Goal: Task Accomplishment & Management: Manage account settings

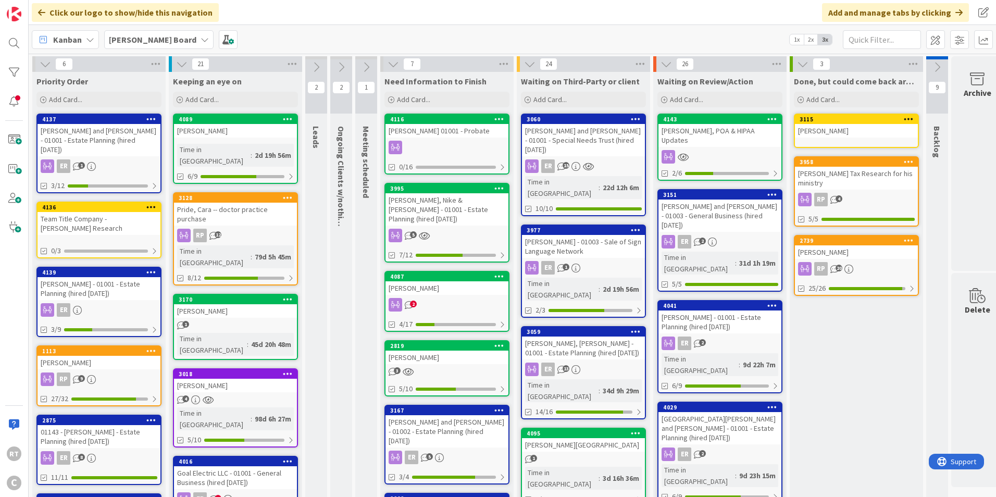
click at [84, 277] on div "[PERSON_NAME] - 01001 - Estate Planning (hired [DATE])" at bounding box center [99, 288] width 123 height 23
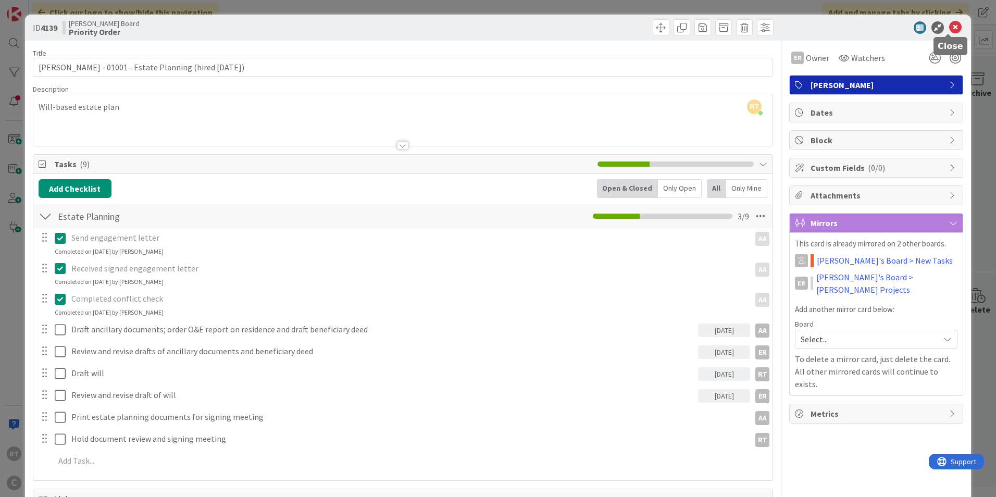
click at [950, 32] on icon at bounding box center [956, 27] width 13 height 13
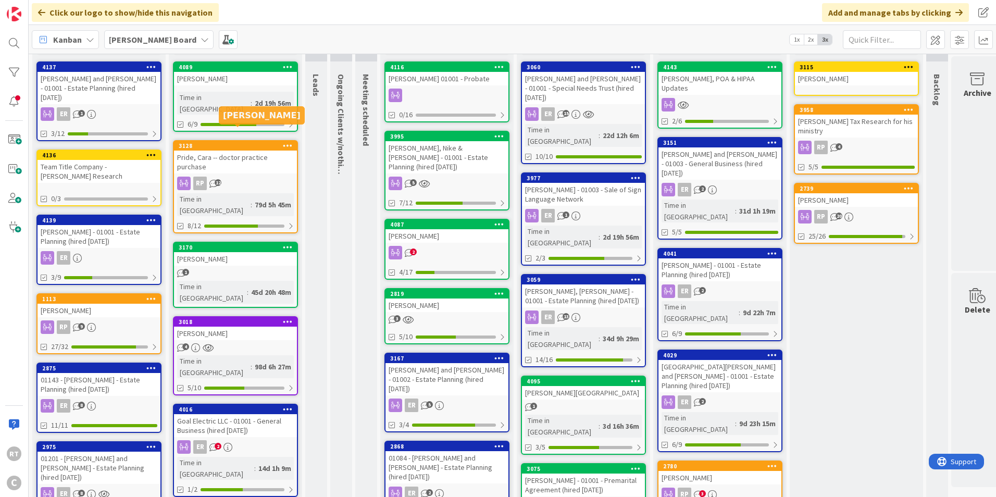
scroll to position [104, 0]
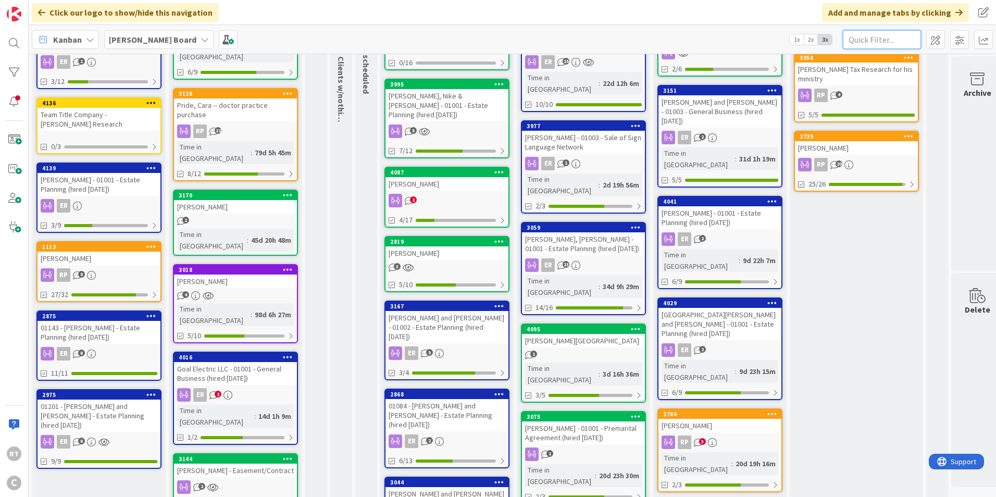
click at [866, 32] on input "text" at bounding box center [882, 39] width 78 height 19
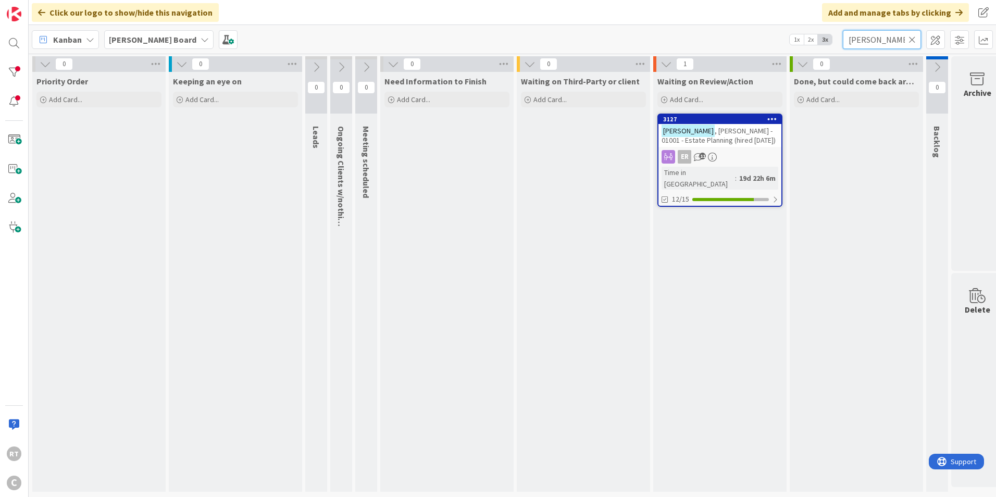
scroll to position [3, 0]
type input "[PERSON_NAME]"
click at [735, 132] on span ", [PERSON_NAME] - 01001 - Estate Planning (hired [DATE])" at bounding box center [719, 135] width 114 height 19
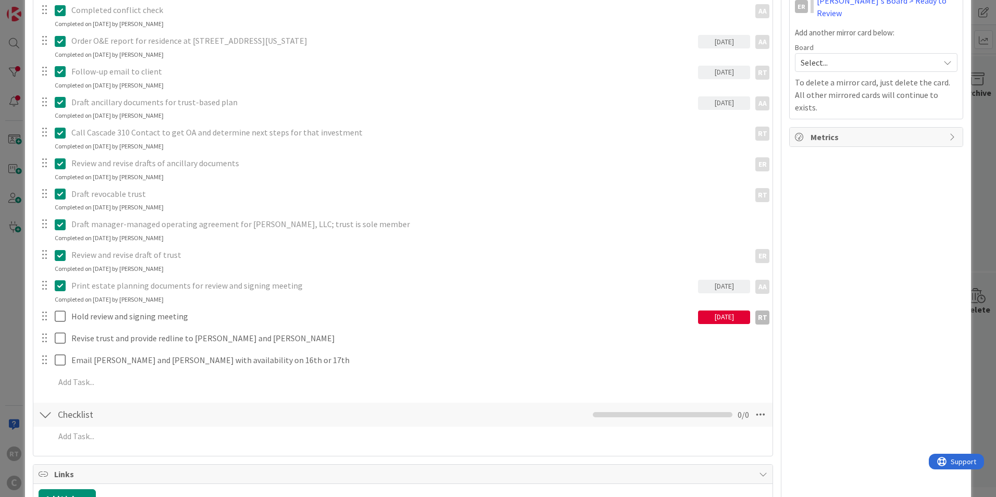
scroll to position [313, 0]
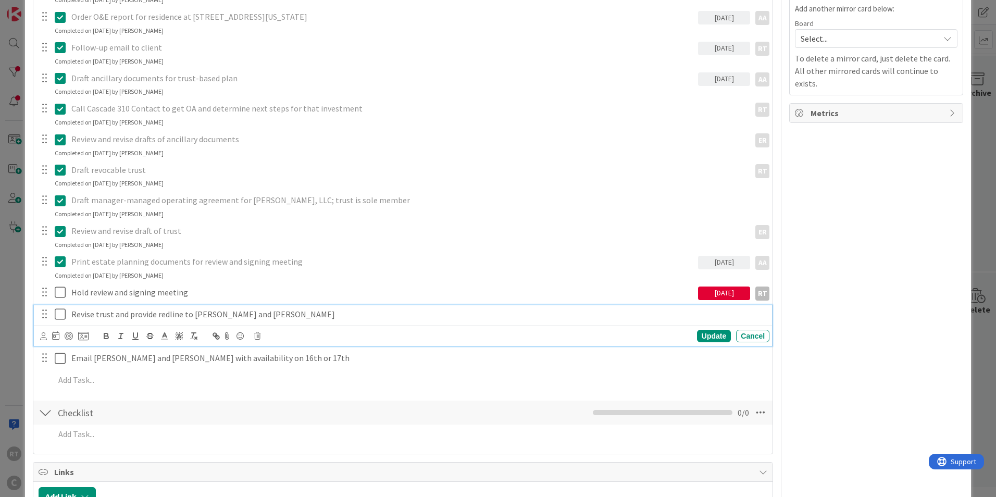
click at [59, 314] on icon at bounding box center [60, 314] width 11 height 13
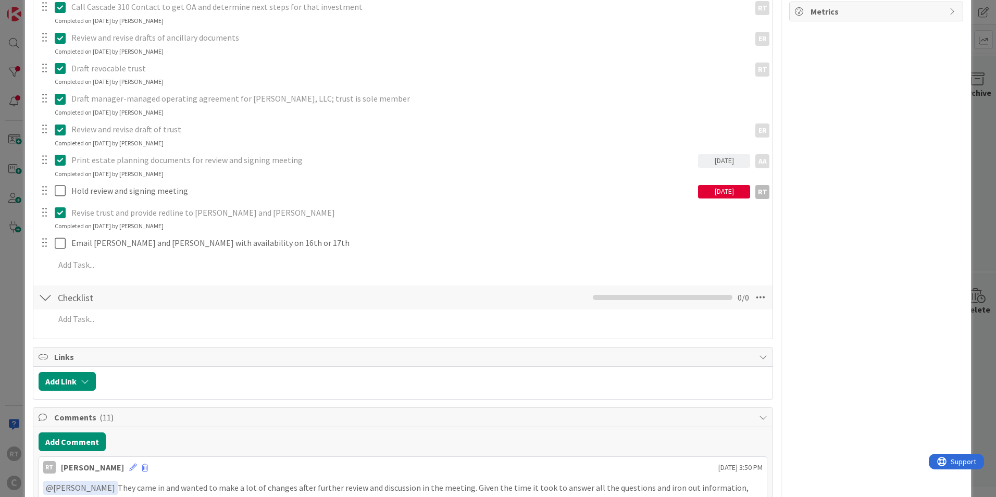
scroll to position [417, 0]
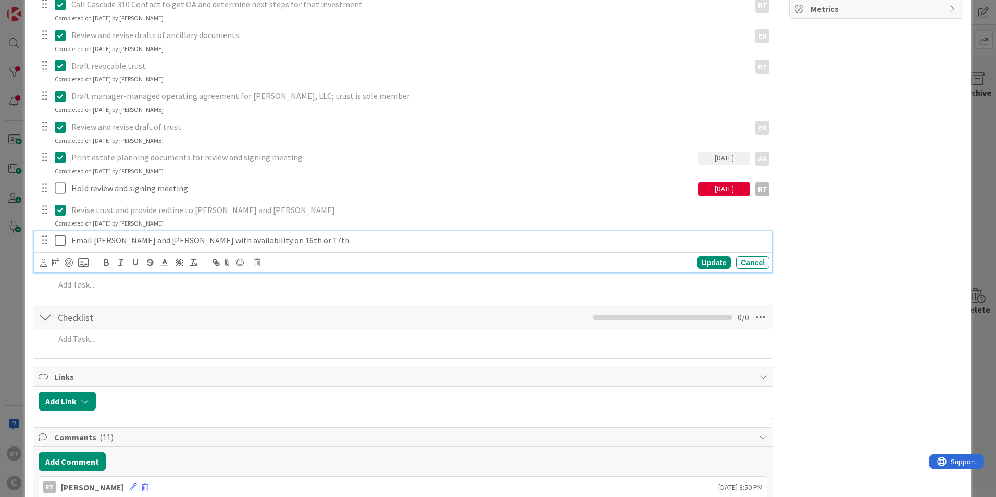
click at [65, 241] on icon at bounding box center [60, 241] width 11 height 13
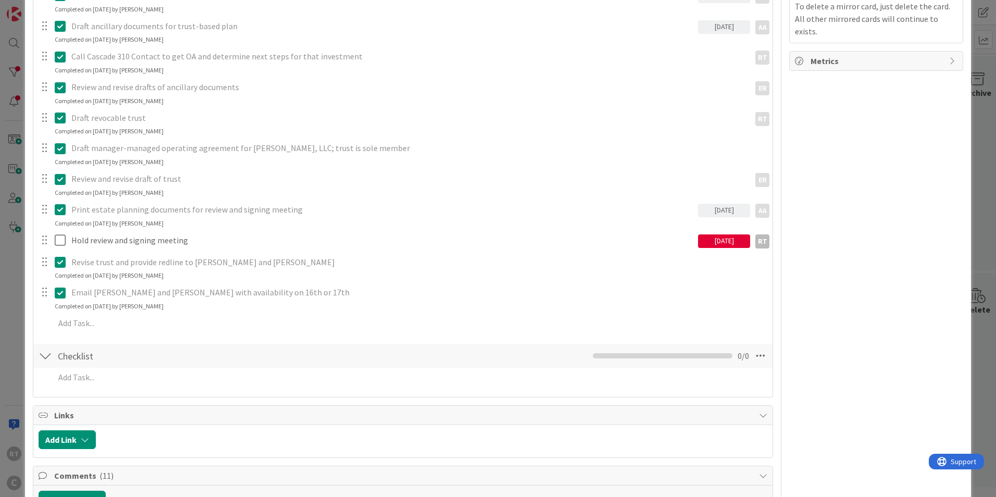
scroll to position [573, 0]
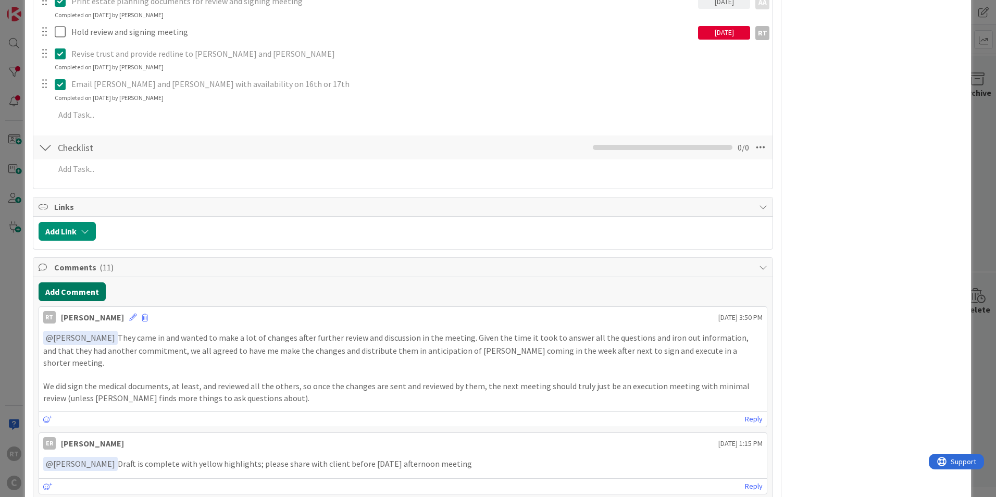
click at [70, 298] on button "Add Comment" at bounding box center [72, 291] width 67 height 19
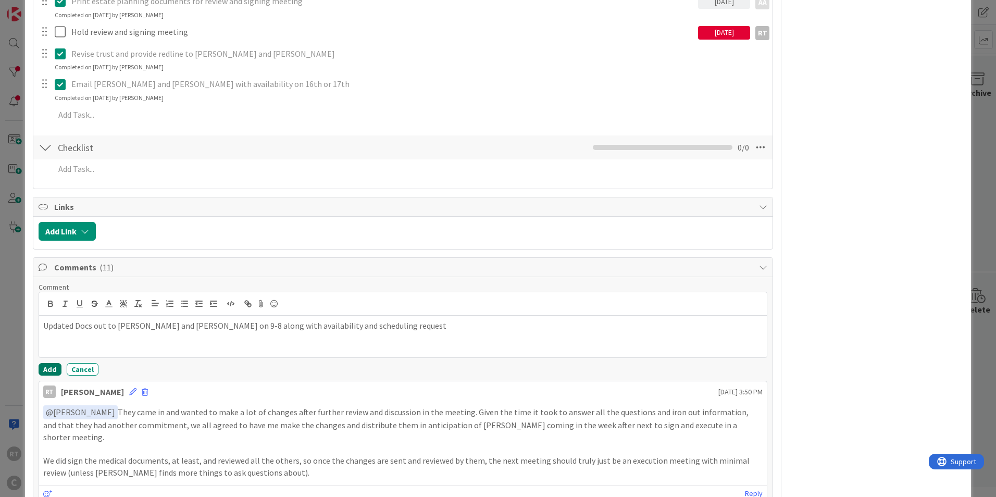
click at [51, 372] on button "Add" at bounding box center [50, 369] width 23 height 13
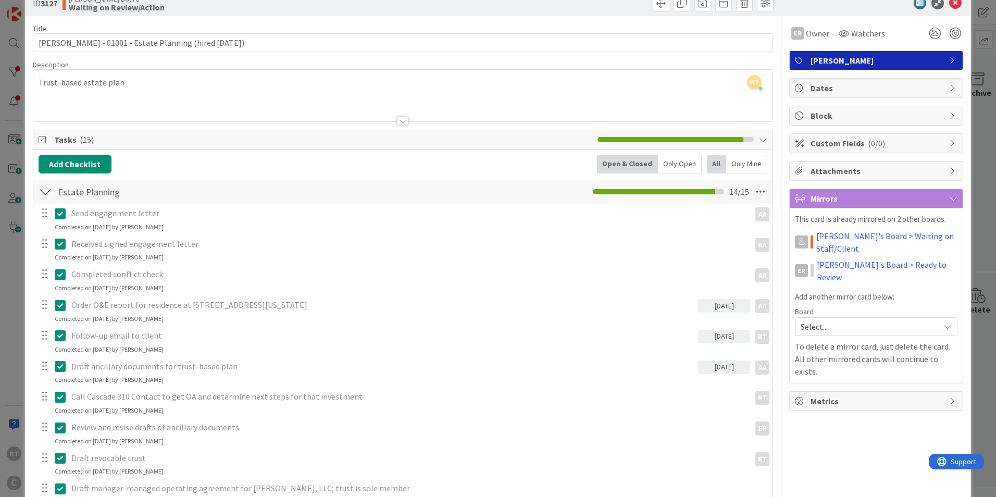
scroll to position [0, 0]
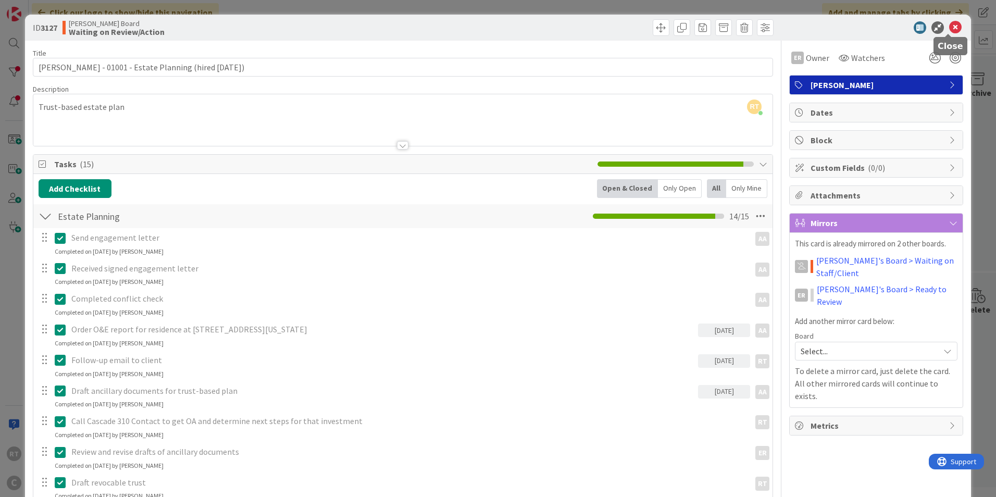
click at [950, 27] on icon at bounding box center [956, 27] width 13 height 13
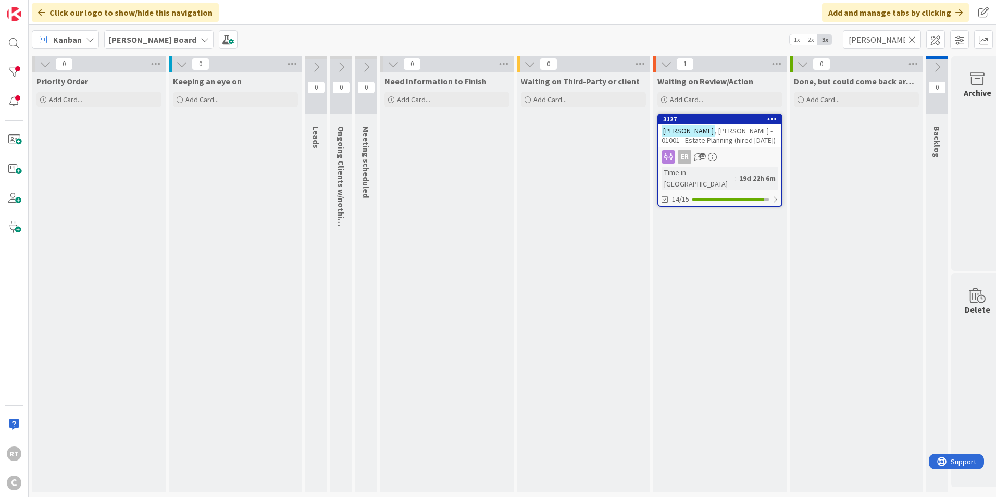
click at [913, 41] on icon at bounding box center [912, 39] width 7 height 9
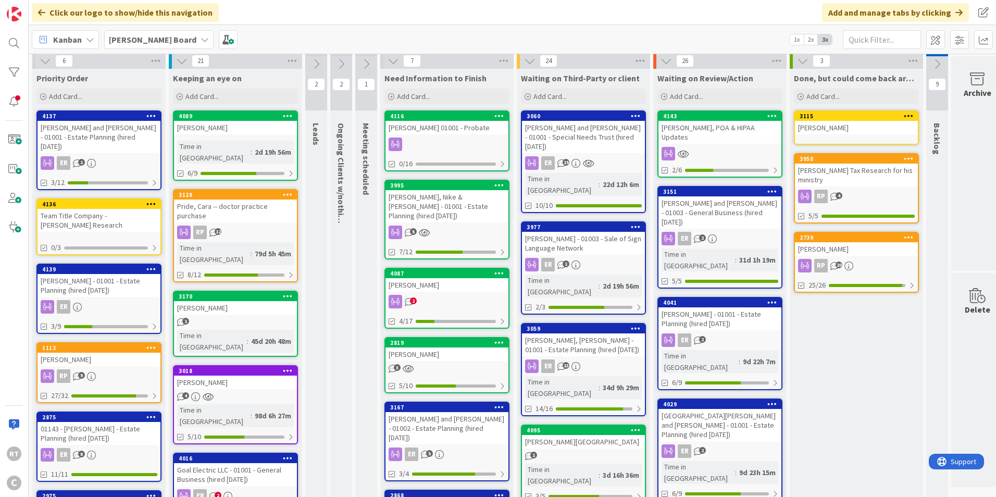
click at [117, 132] on div "[PERSON_NAME] and [PERSON_NAME] - 01001 - Estate Planning (hired [DATE])" at bounding box center [99, 137] width 123 height 32
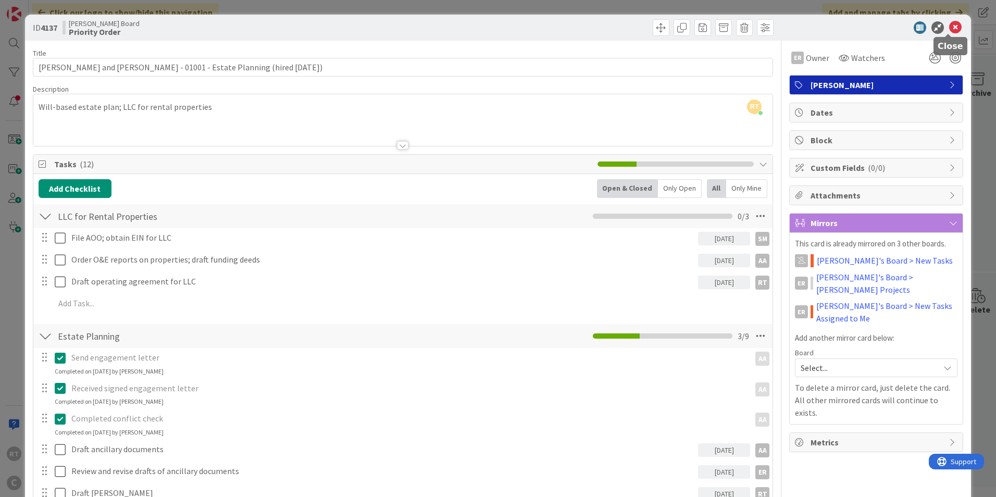
click at [951, 25] on icon at bounding box center [956, 27] width 13 height 13
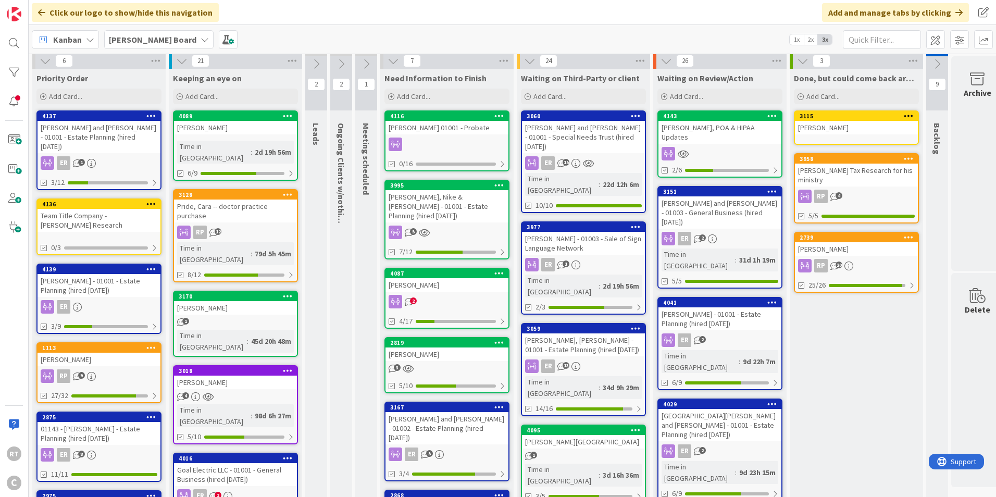
click at [118, 274] on div "[PERSON_NAME] - 01001 - Estate Planning (hired [DATE])" at bounding box center [99, 285] width 123 height 23
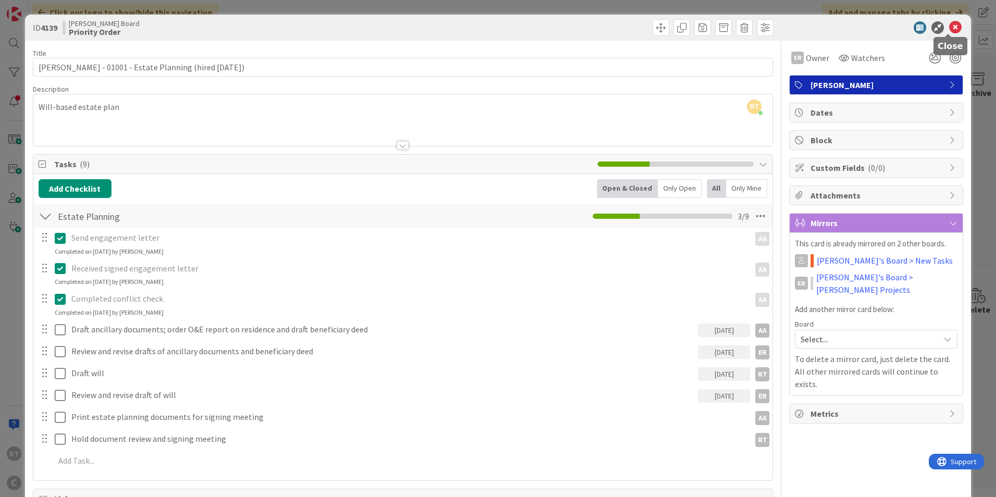
click at [950, 26] on icon at bounding box center [956, 27] width 13 height 13
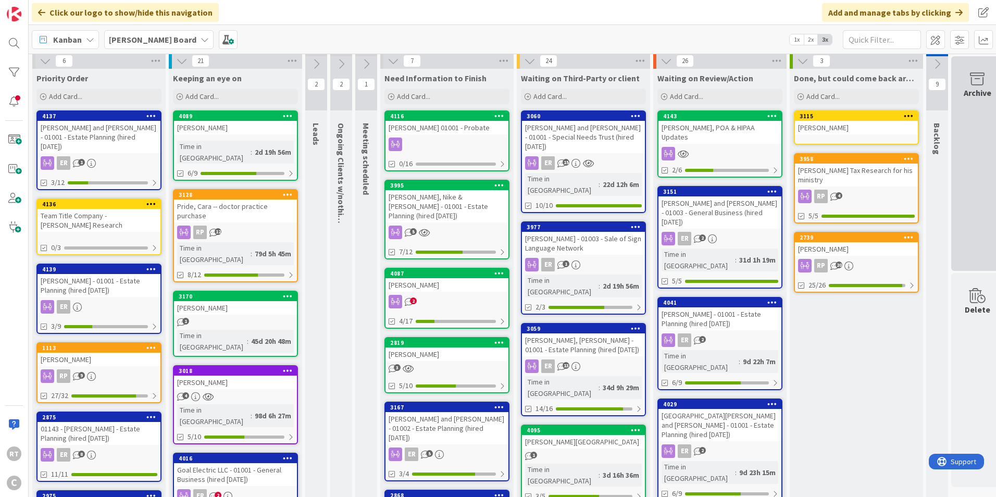
click at [965, 77] on icon at bounding box center [978, 79] width 40 height 15
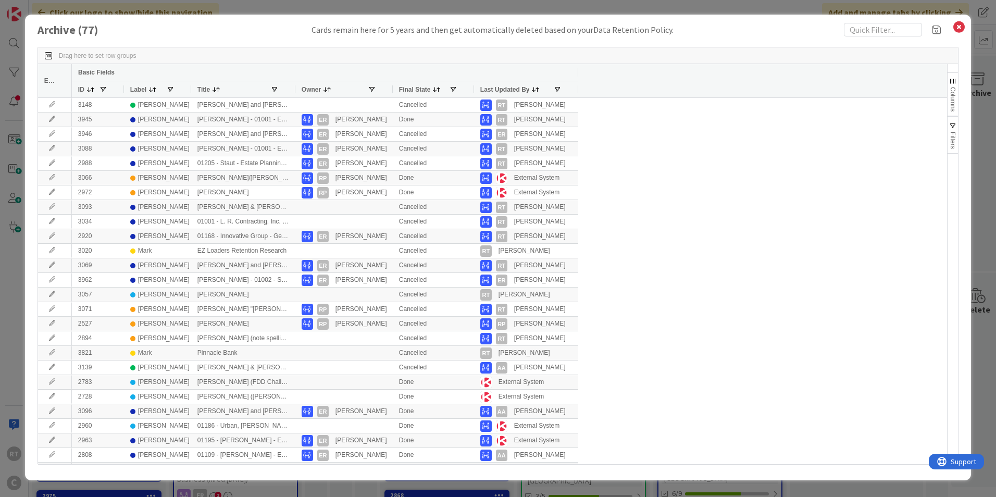
click at [136, 89] on span "Label" at bounding box center [138, 89] width 16 height 7
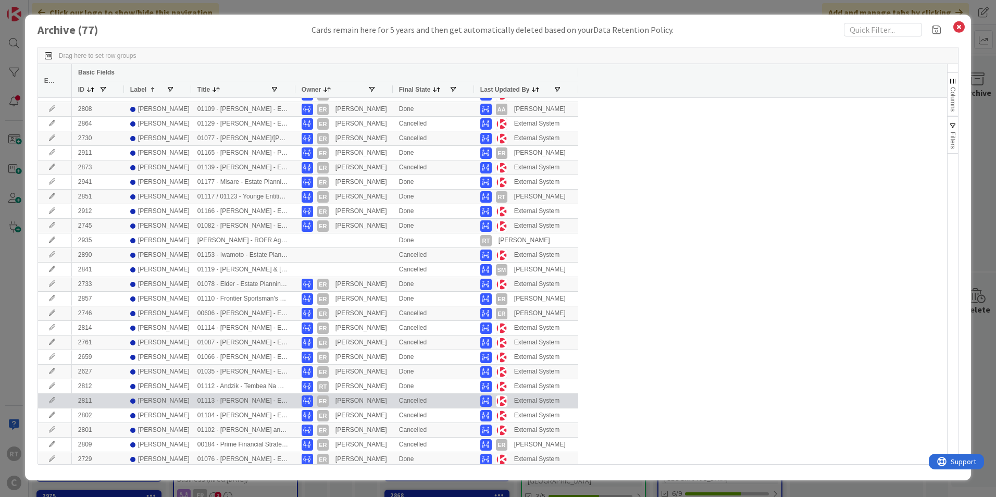
scroll to position [208, 0]
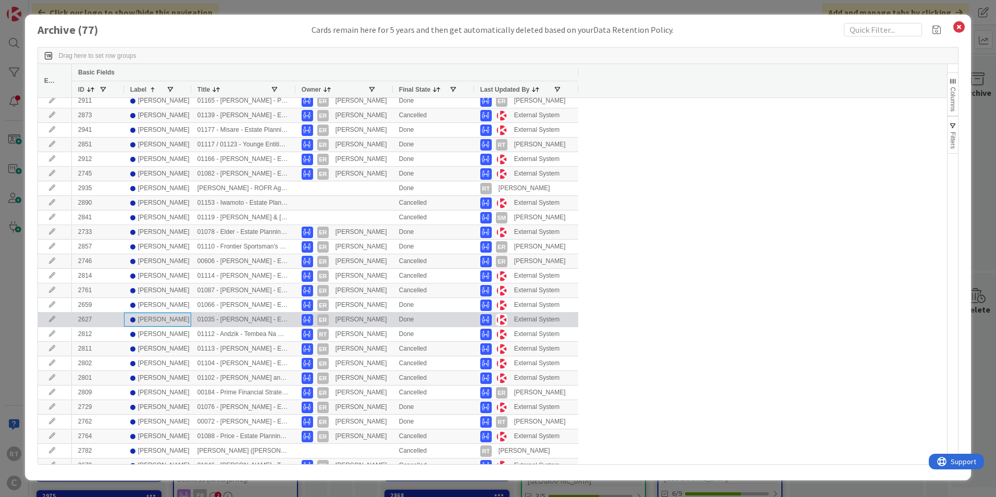
click at [181, 319] on div "[PERSON_NAME]" at bounding box center [157, 319] width 55 height 13
click at [236, 319] on div "01035 - [PERSON_NAME] - Estate Planning (hired [DATE])" at bounding box center [243, 320] width 104 height 14
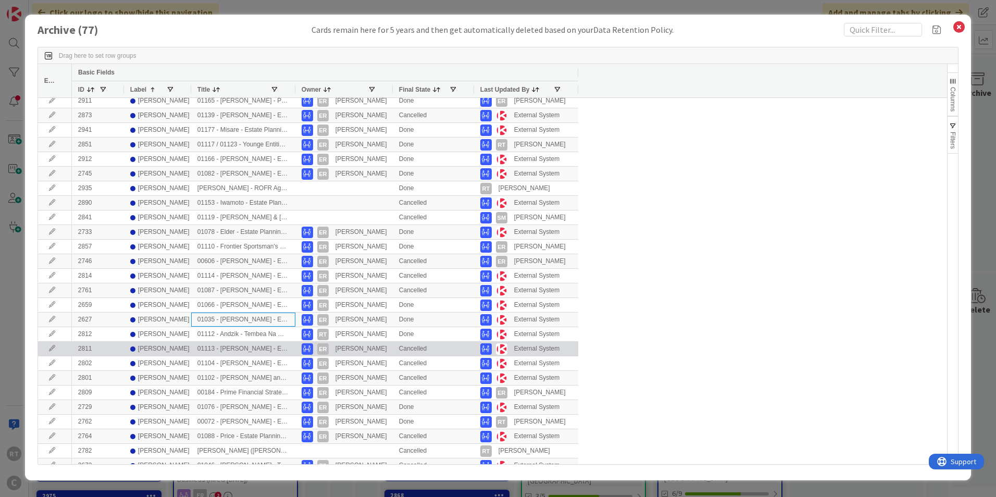
scroll to position [261, 0]
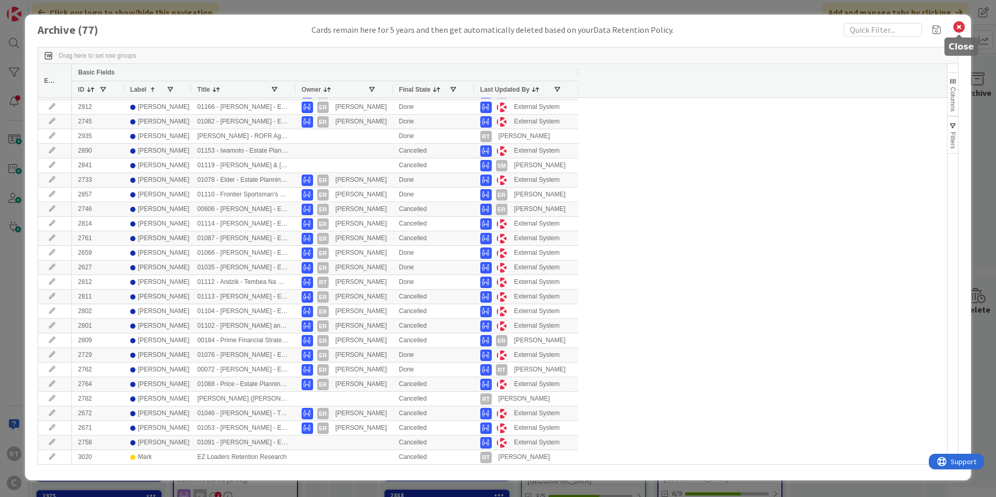
click at [956, 30] on icon at bounding box center [960, 27] width 14 height 15
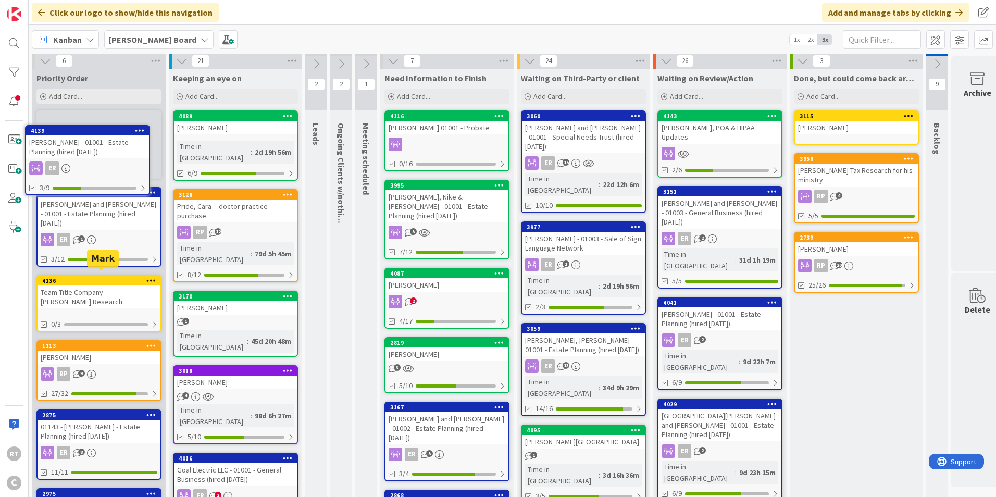
scroll to position [0, 0]
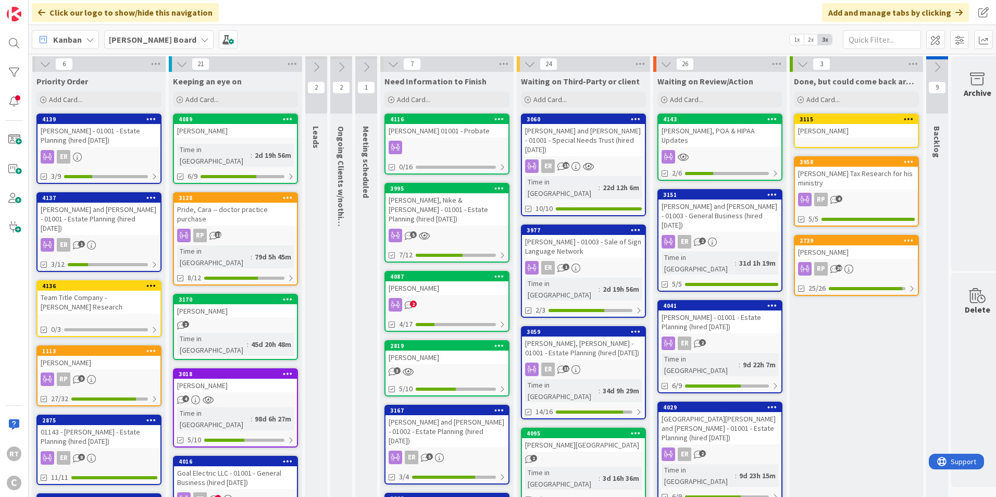
click at [113, 137] on div "[PERSON_NAME] - 01001 - Estate Planning (hired [DATE])" at bounding box center [99, 135] width 123 height 23
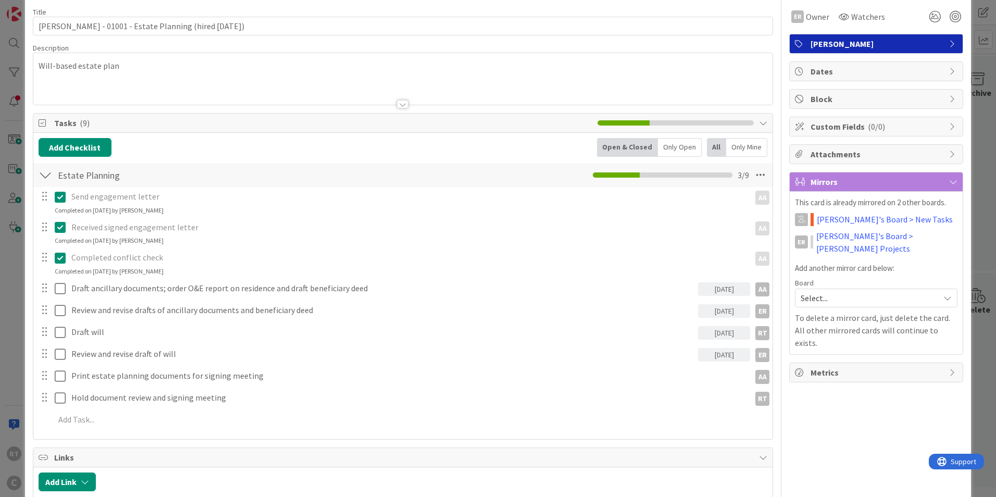
scroll to position [52, 0]
